Goal: Information Seeking & Learning: Learn about a topic

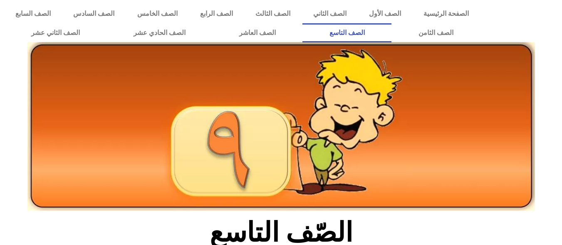
scroll to position [272, 0]
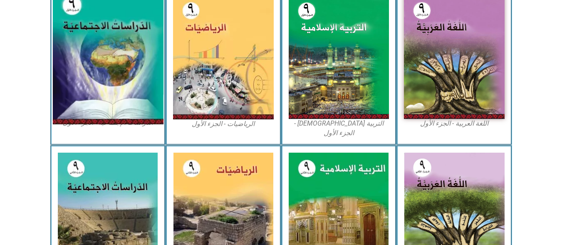
click at [124, 77] on img at bounding box center [107, 57] width 111 height 136
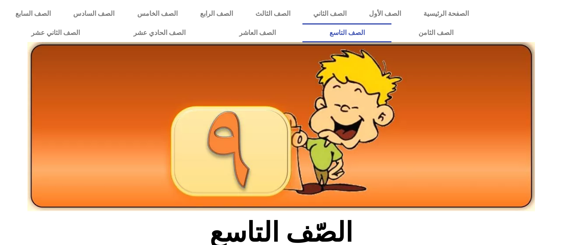
scroll to position [272, 0]
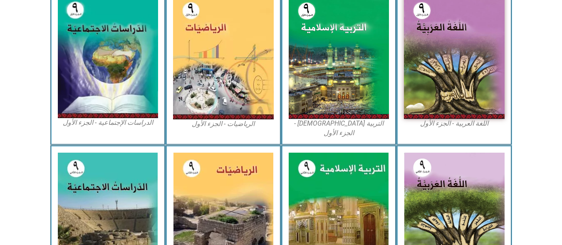
click at [126, 73] on img at bounding box center [108, 57] width 101 height 124
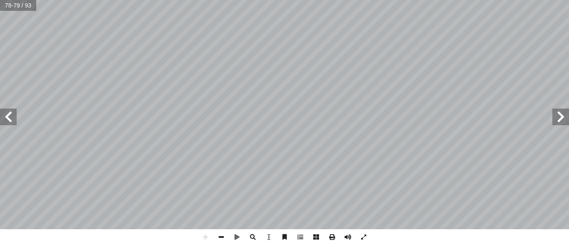
click at [220, 237] on span at bounding box center [221, 237] width 16 height 16
click at [224, 237] on span at bounding box center [221, 237] width 16 height 16
